Goal: Task Accomplishment & Management: Complete application form

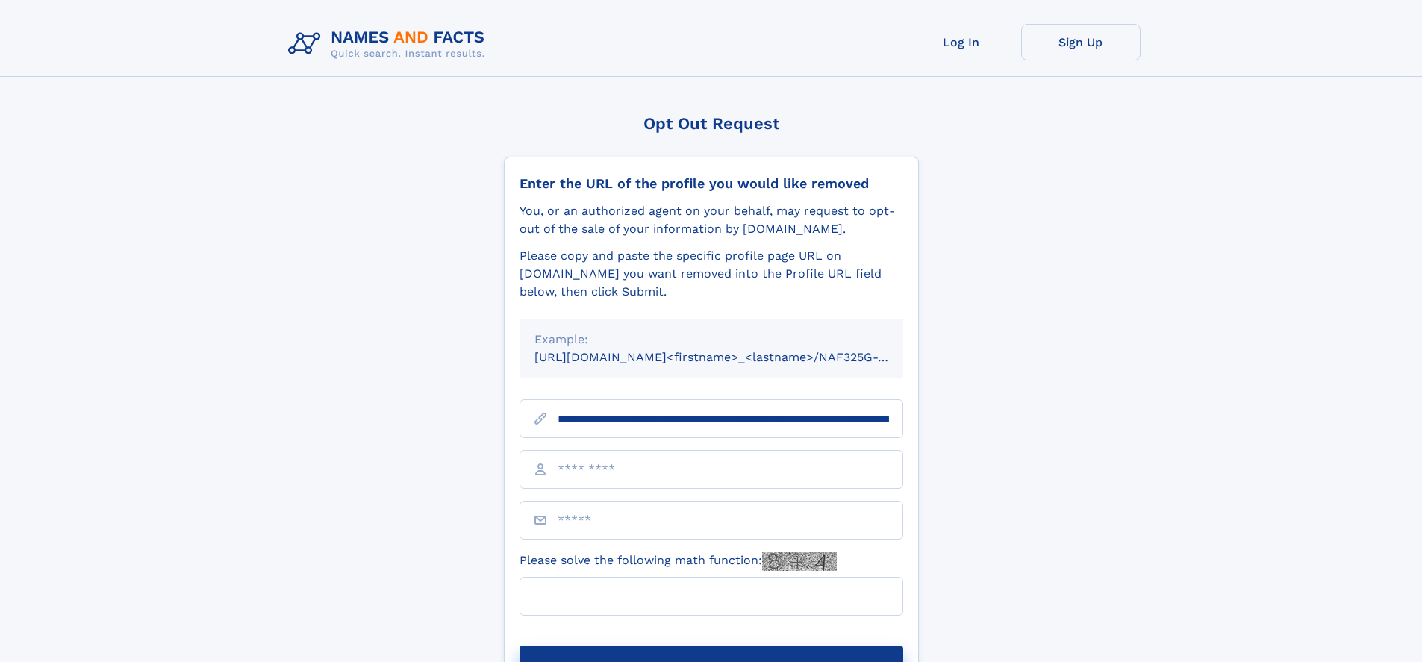
scroll to position [0, 155]
type input "**********"
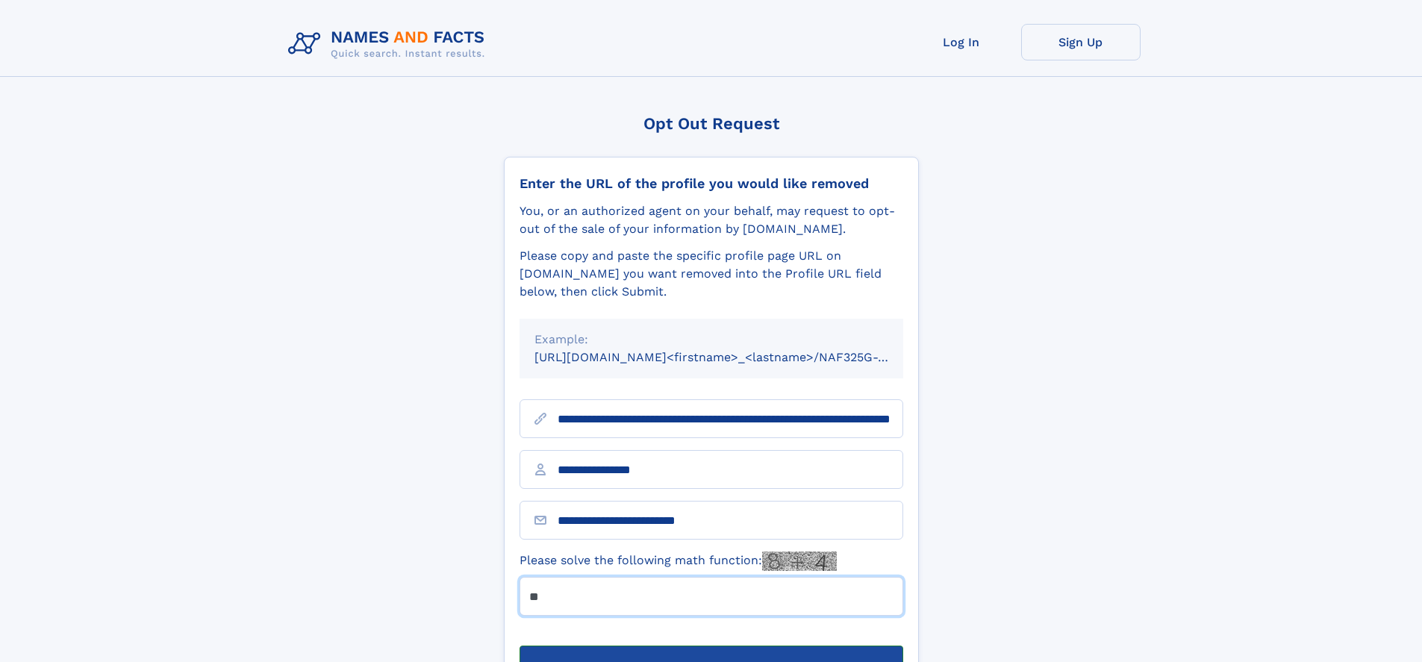
type input "**"
click at [711, 646] on button "Submit Opt Out Request" at bounding box center [712, 670] width 384 height 48
